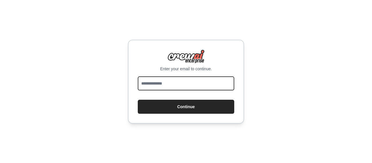
click at [162, 85] on input "email" at bounding box center [186, 83] width 97 height 14
type input "**********"
click at [138, 99] on button "Continue" at bounding box center [186, 106] width 97 height 14
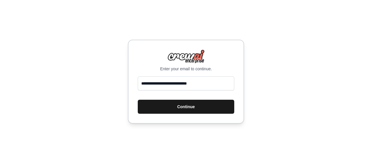
click at [182, 109] on button "Continue" at bounding box center [186, 106] width 97 height 14
click at [194, 109] on button "Continue" at bounding box center [186, 106] width 97 height 14
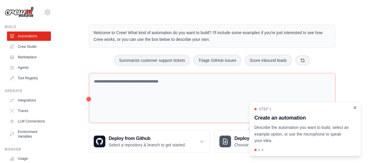
click at [354, 107] on icon "Close walkthrough" at bounding box center [354, 107] width 5 height 5
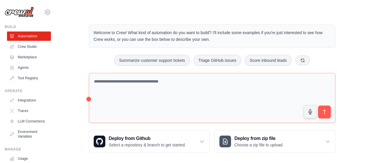
click at [354, 107] on div "Welcome to Crew! What kind of automation do you want to build? I'll include som…" at bounding box center [212, 88] width 294 height 147
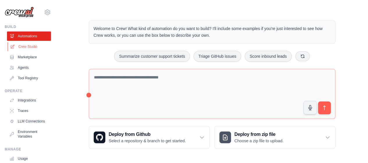
click at [31, 46] on link "Crew Studio" at bounding box center [30, 46] width 44 height 9
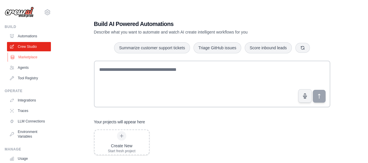
click at [29, 56] on link "Marketplace" at bounding box center [30, 56] width 44 height 9
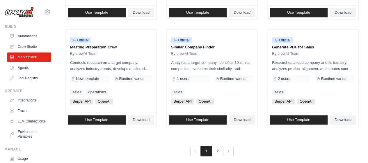
scroll to position [391, 0]
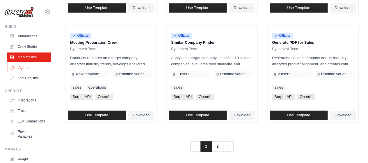
click at [23, 66] on link "Agents" at bounding box center [30, 67] width 44 height 9
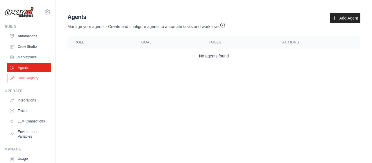
click at [29, 77] on link "Tool Registry" at bounding box center [30, 77] width 44 height 9
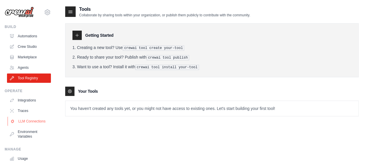
click at [25, 120] on link "LLM Connections" at bounding box center [30, 120] width 44 height 9
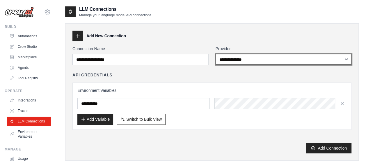
click at [344, 59] on select "**********" at bounding box center [284, 59] width 136 height 11
select select "******"
click at [216, 54] on select "**********" at bounding box center [284, 59] width 136 height 11
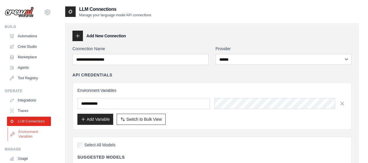
click at [31, 139] on link "Environment Variables" at bounding box center [30, 134] width 44 height 14
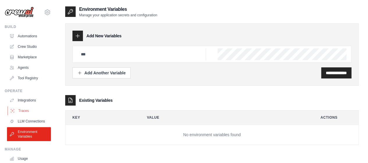
click at [22, 109] on link "Traces" at bounding box center [30, 110] width 44 height 9
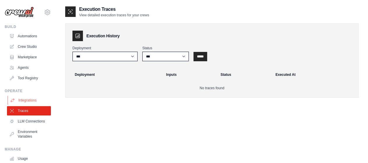
click at [25, 102] on link "Integrations" at bounding box center [30, 99] width 44 height 9
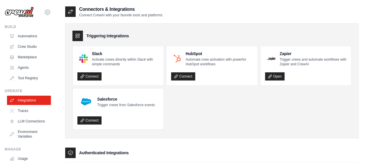
click at [25, 13] on img at bounding box center [19, 12] width 29 height 11
click at [34, 36] on link "Automations" at bounding box center [30, 35] width 44 height 9
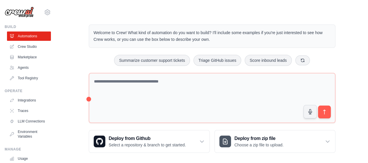
click at [303, 11] on main "Welcome to Crew! What kind of automation do you want to build? I'll include som…" at bounding box center [212, 84] width 312 height 168
